Goal: Transaction & Acquisition: Purchase product/service

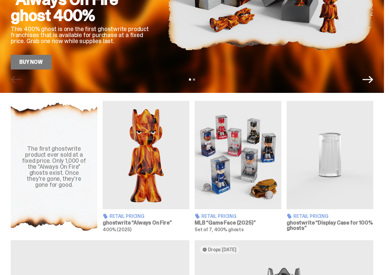
scroll to position [149, 0]
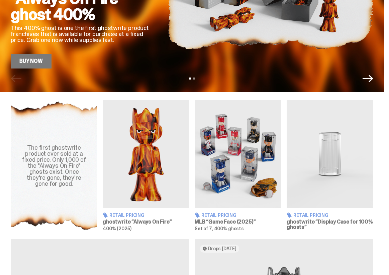
click at [212, 167] on img at bounding box center [237, 154] width 87 height 108
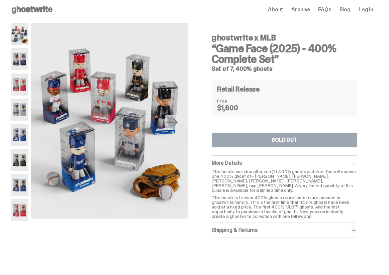
scroll to position [4, 0]
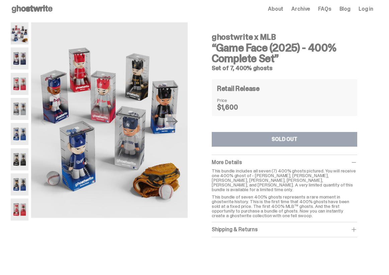
click at [17, 64] on img at bounding box center [20, 58] width 18 height 22
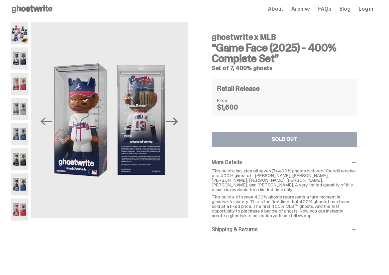
click at [17, 79] on img at bounding box center [20, 84] width 18 height 22
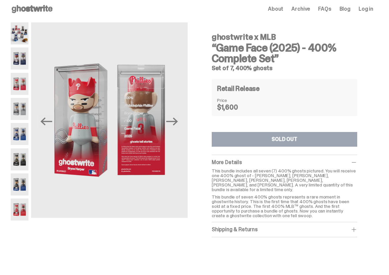
click at [19, 103] on img at bounding box center [20, 109] width 18 height 22
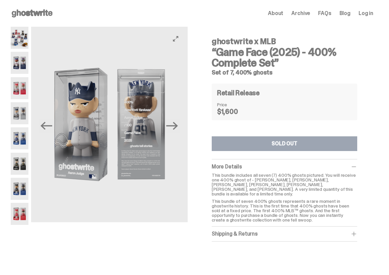
click at [179, 128] on button "Next" at bounding box center [172, 126] width 15 height 15
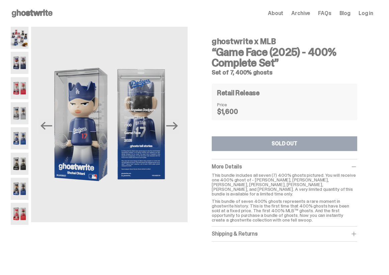
drag, startPoint x: 180, startPoint y: 127, endPoint x: 192, endPoint y: 129, distance: 12.2
click at [192, 129] on div "Previous Next ghostwrite x MLB “Game Face (2025) - 400% Complete Set” Set of 7,…" at bounding box center [192, 144] width 362 height 234
click at [197, 128] on div "Previous Next ghostwrite x MLB “Game Face (2025) - 400% Complete Set” Set of 7,…" at bounding box center [192, 144] width 362 height 234
